Goal: Navigation & Orientation: Go to known website

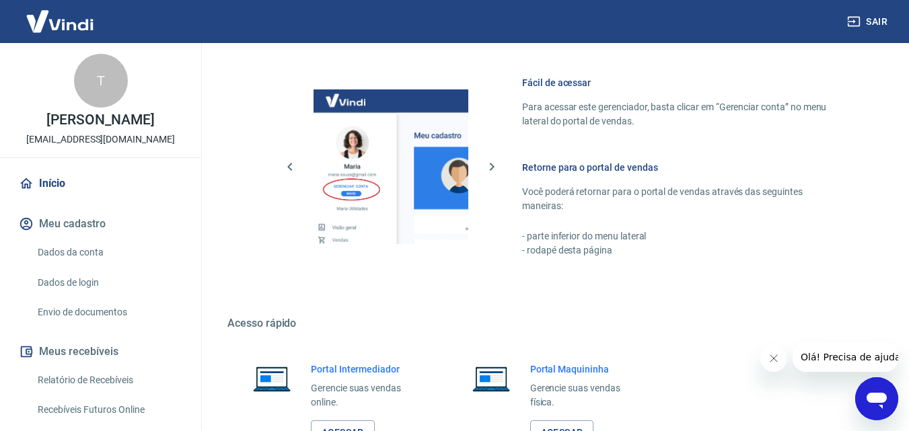
scroll to position [841, 0]
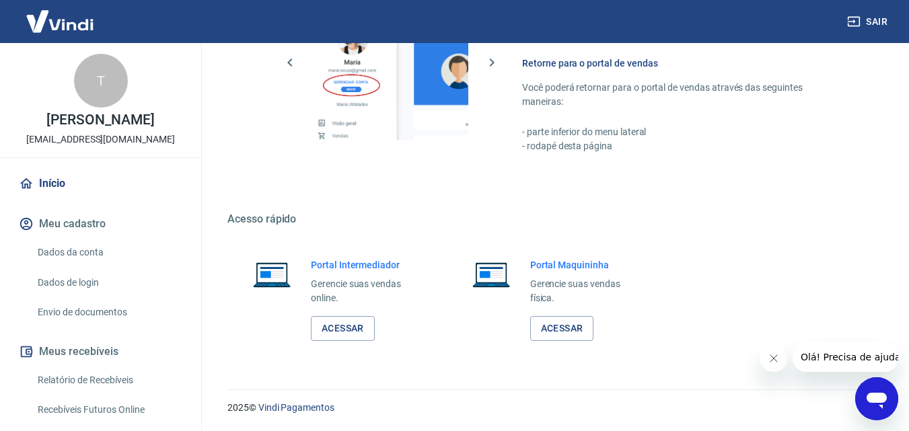
drag, startPoint x: 918, startPoint y: 116, endPoint x: 13, endPoint y: 26, distance: 909.7
click at [357, 323] on link "Acessar" at bounding box center [343, 328] width 64 height 25
